Goal: Task Accomplishment & Management: Manage account settings

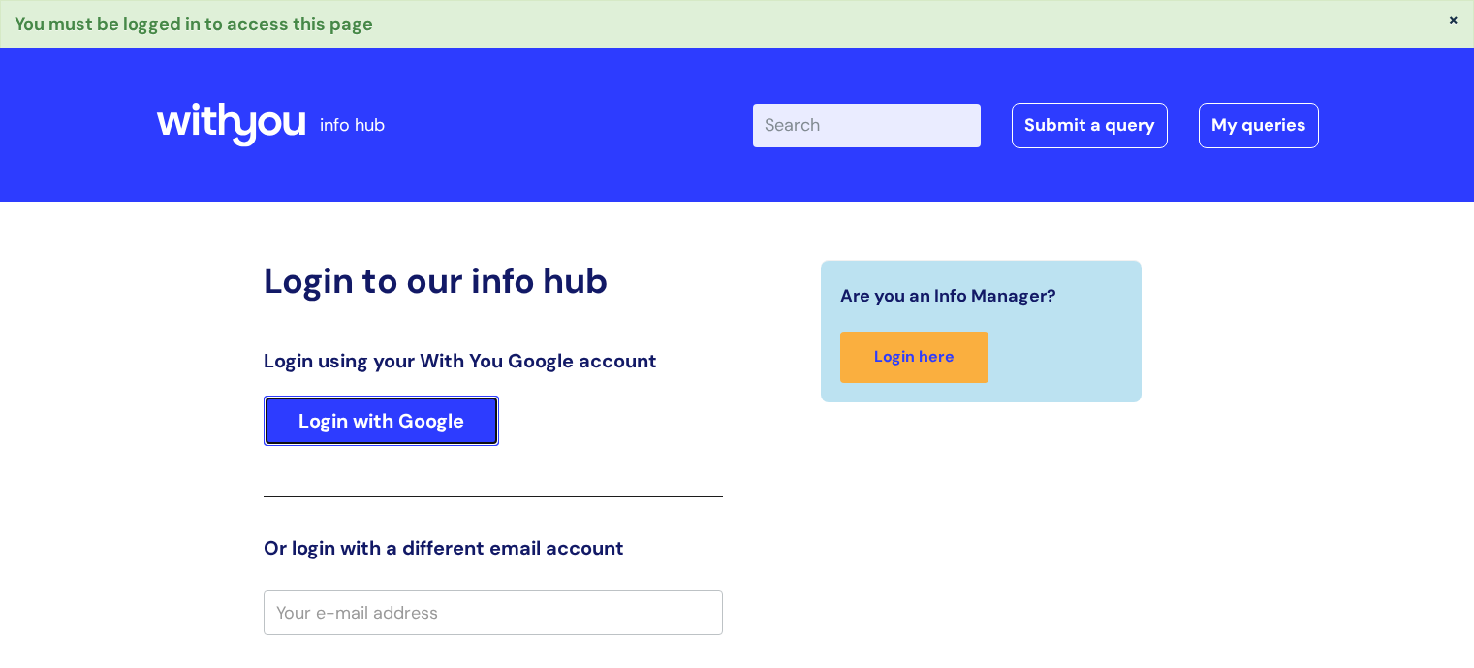
click at [390, 419] on link "Login with Google" at bounding box center [382, 420] width 236 height 50
